Goal: Check status: Check status

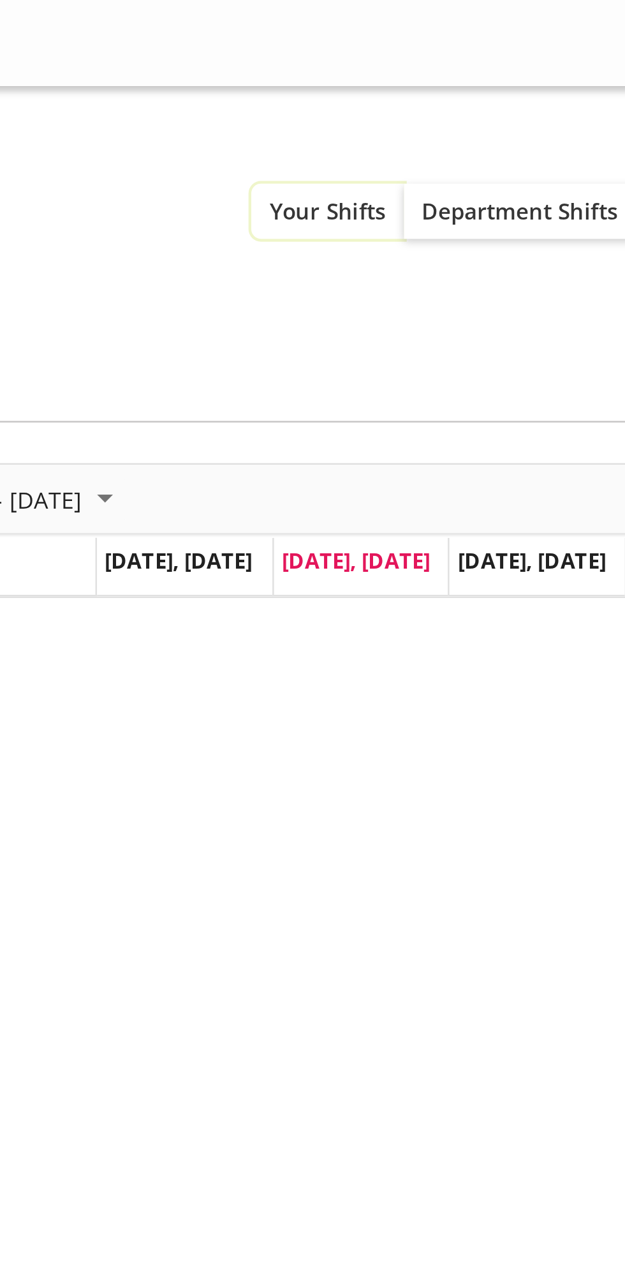
click at [221, 86] on span "Your Shifts" at bounding box center [222, 83] width 46 height 12
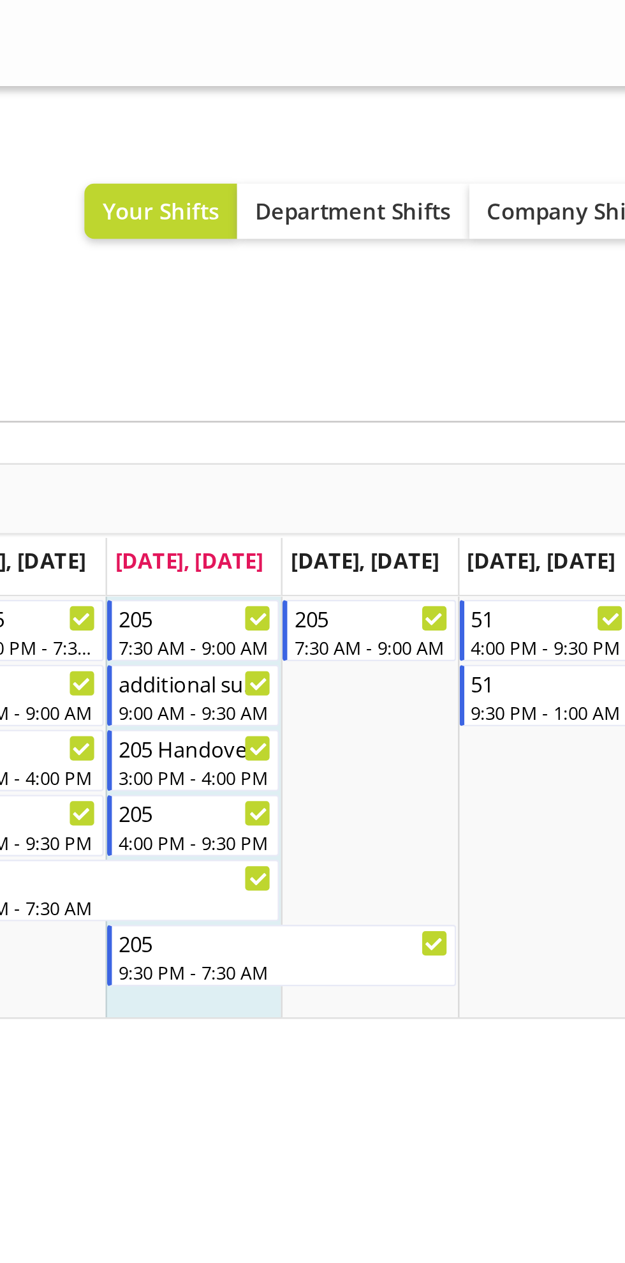
click at [391, 443] on div "Sep 29 - Oct 05, 2025 Today Day Week Fortnight Month calendar Month Agenda Time…" at bounding box center [313, 427] width 606 height 510
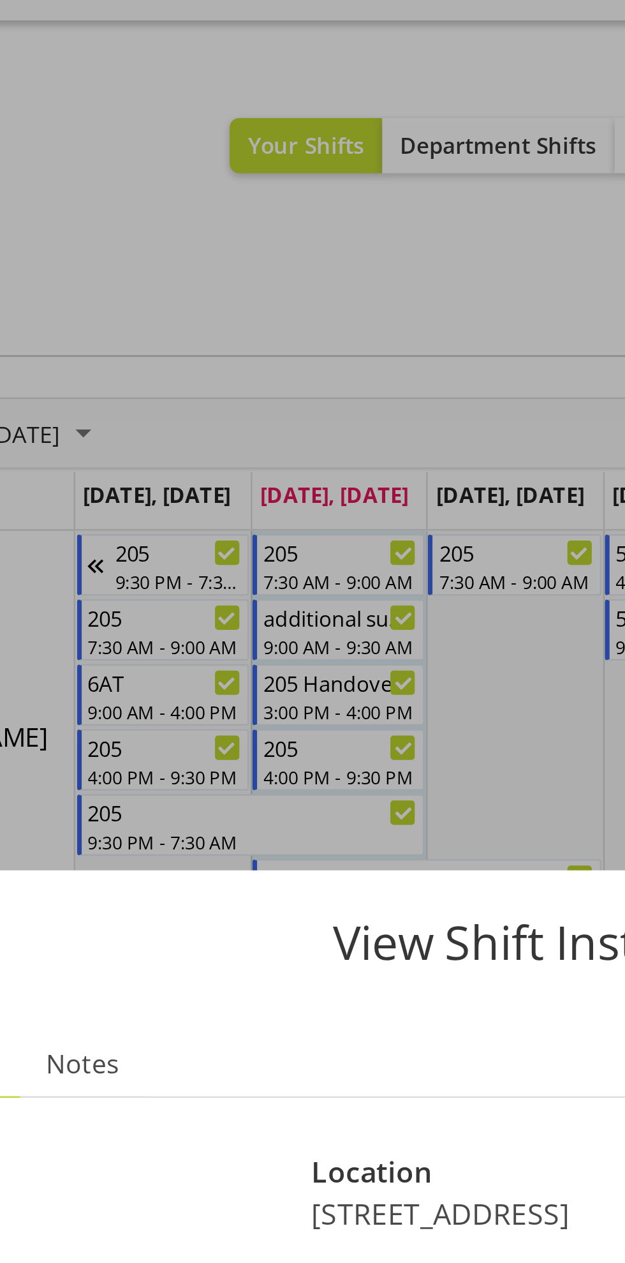
click at [278, 134] on div at bounding box center [312, 631] width 625 height 1263
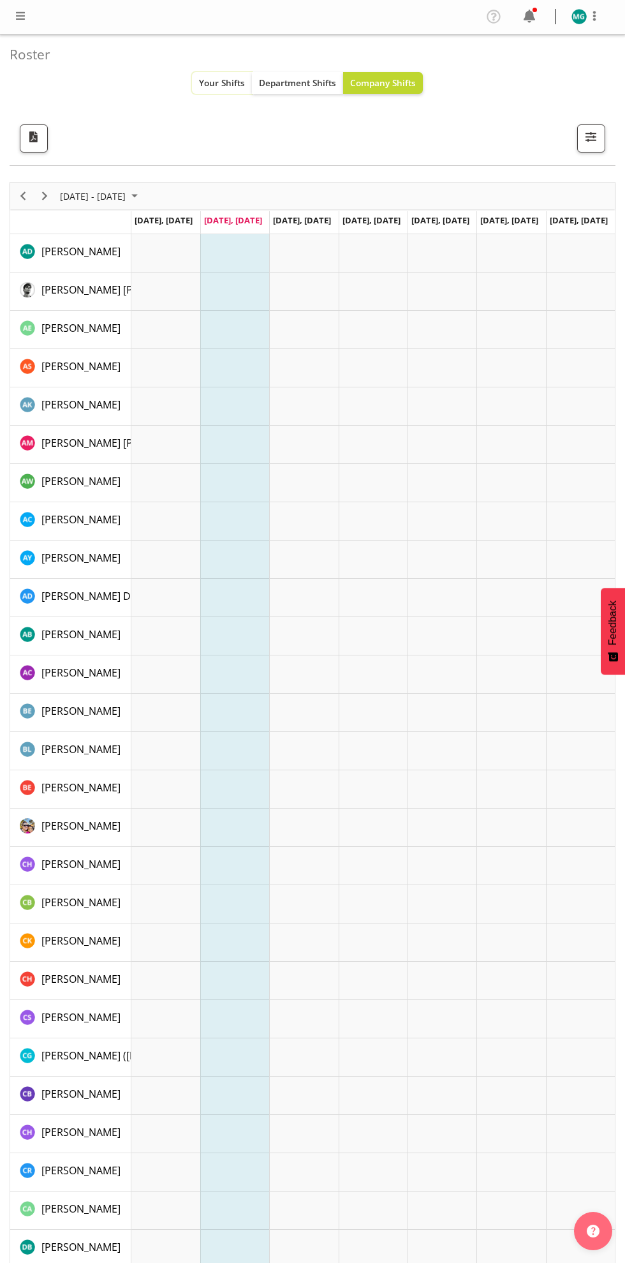
click at [215, 79] on span "Your Shifts" at bounding box center [222, 83] width 46 height 12
click at [226, 82] on span "Your Shifts" at bounding box center [222, 83] width 46 height 12
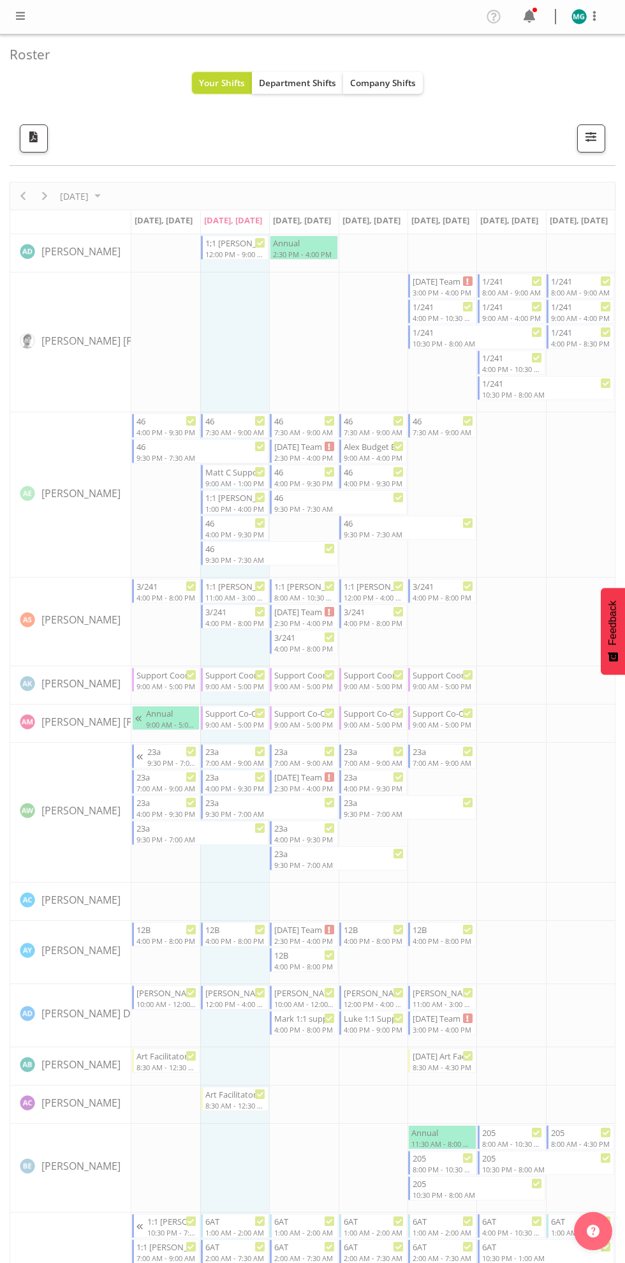
click at [226, 82] on span "Your Shifts" at bounding box center [222, 83] width 46 height 12
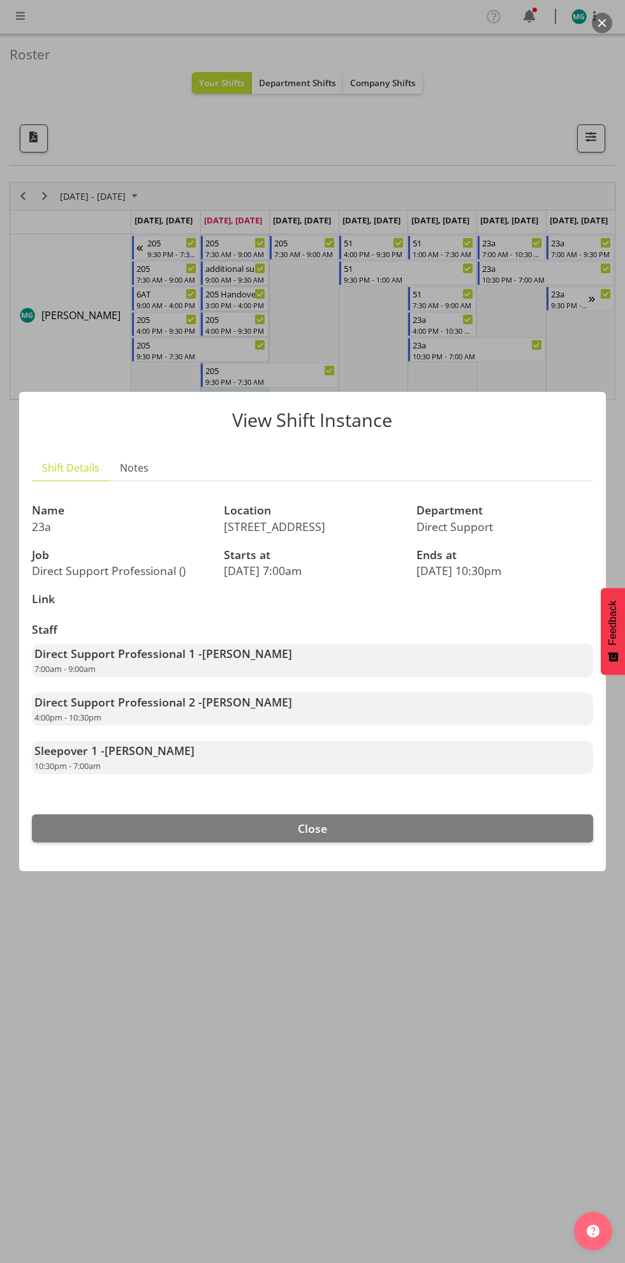
click at [422, 1016] on div at bounding box center [312, 631] width 625 height 1263
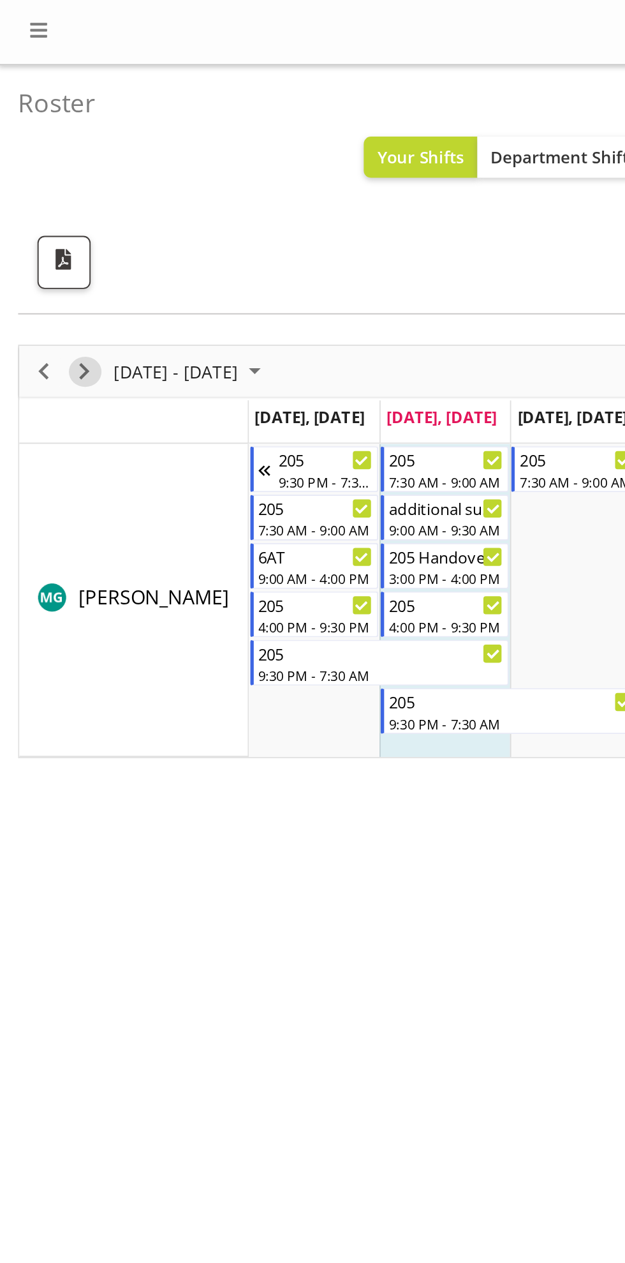
click at [46, 195] on span "Next" at bounding box center [44, 196] width 15 height 16
